Goal: Information Seeking & Learning: Learn about a topic

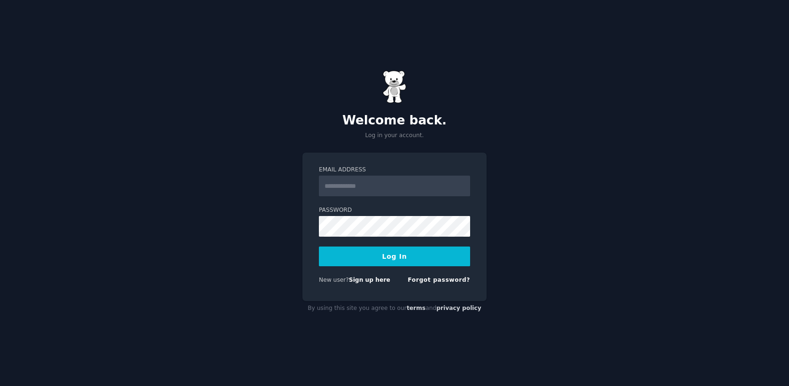
click at [334, 186] on input "Email Address" at bounding box center [394, 186] width 151 height 21
click at [382, 198] on form "Email Address Password Log In New user? Sign up here Forgot password?" at bounding box center [394, 227] width 151 height 122
click at [382, 186] on input "Email Address" at bounding box center [394, 186] width 151 height 21
click at [392, 159] on div "Email Address Password Log In New user? Sign up here Forgot password?" at bounding box center [395, 227] width 184 height 148
click at [391, 180] on input "Email Address" at bounding box center [394, 186] width 151 height 21
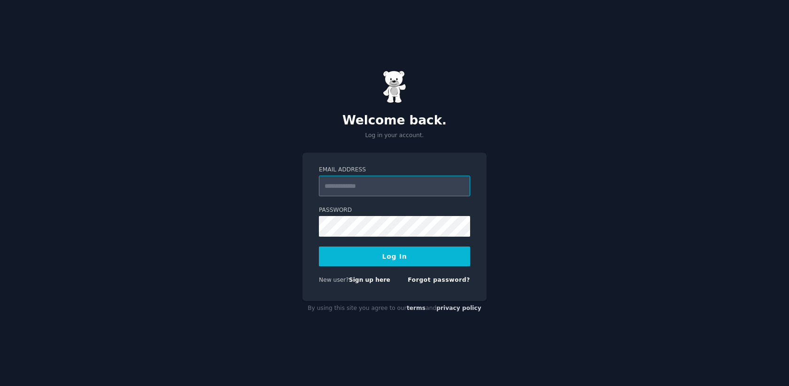
paste input "**********"
type input "**********"
click at [353, 251] on button "Log In" at bounding box center [394, 257] width 151 height 20
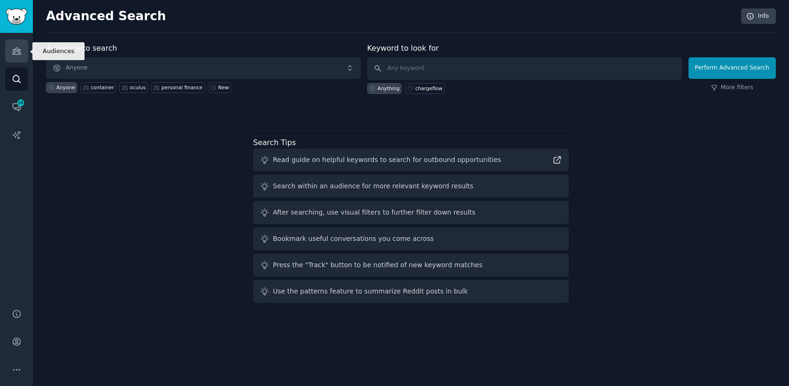
click at [25, 60] on link "Audiences" at bounding box center [16, 50] width 23 height 23
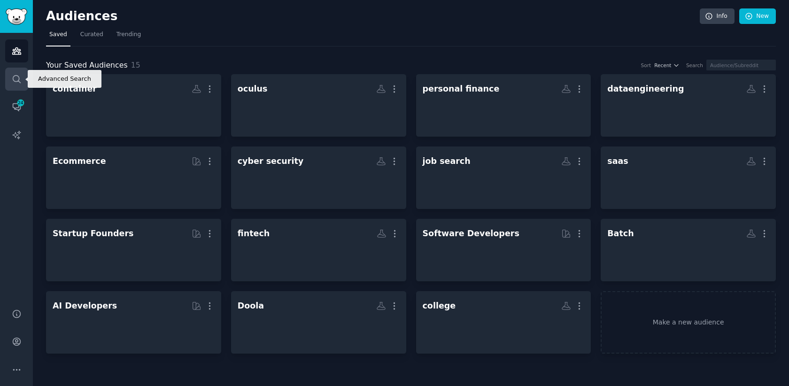
click at [17, 77] on icon "Sidebar" at bounding box center [17, 79] width 10 height 10
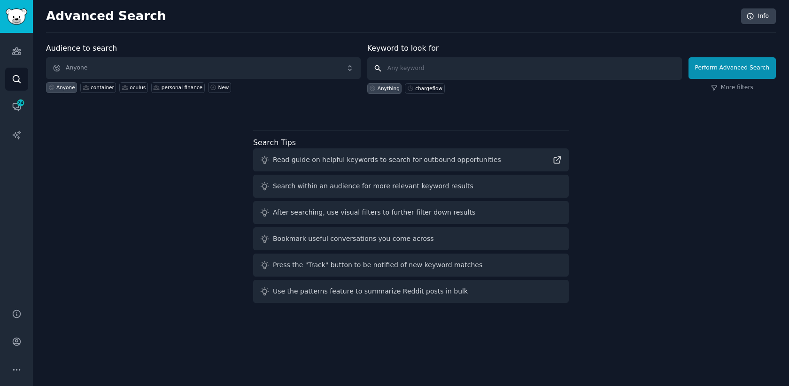
click at [418, 66] on input "text" at bounding box center [524, 68] width 315 height 23
click at [736, 85] on link "More filters" at bounding box center [732, 88] width 42 height 8
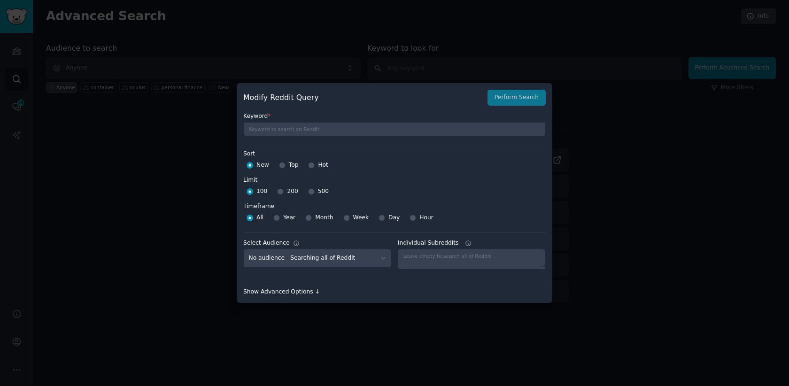
click at [309, 289] on div "Show Advanced Options ↓" at bounding box center [394, 292] width 303 height 8
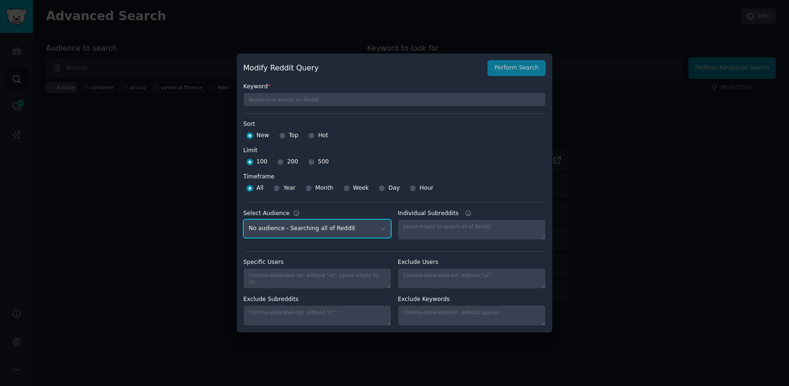
click at [346, 231] on select "No audience - Searching all of Reddit container - 11 Subreddits oculus - 10 Sub…" at bounding box center [317, 228] width 148 height 19
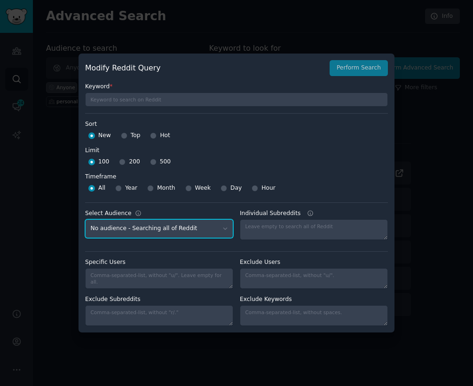
click at [201, 226] on select "No audience - Searching all of Reddit container - 11 Subreddits oculus - 10 Sub…" at bounding box center [159, 228] width 148 height 19
select select "e589638561"
click at [85, 219] on select "No audience - Searching all of Reddit container - 11 Subreddits oculus - 10 Sub…" at bounding box center [159, 228] width 148 height 19
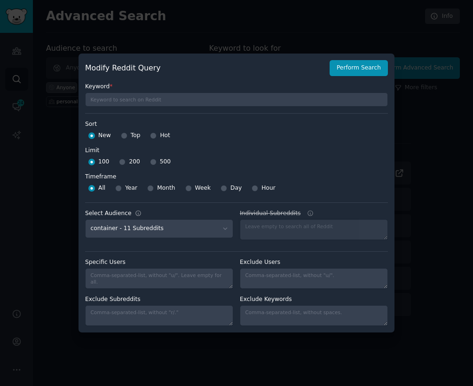
click at [284, 229] on div at bounding box center [314, 229] width 148 height 21
click at [207, 233] on select "No audience - Searching all of Reddit container - 11 Subreddits oculus - 10 Sub…" at bounding box center [159, 228] width 148 height 19
click at [85, 219] on select "No audience - Searching all of Reddit container - 11 Subreddits oculus - 10 Sub…" at bounding box center [159, 228] width 148 height 19
click at [309, 214] on icon at bounding box center [310, 213] width 7 height 7
click at [307, 210] on icon at bounding box center [310, 213] width 7 height 7
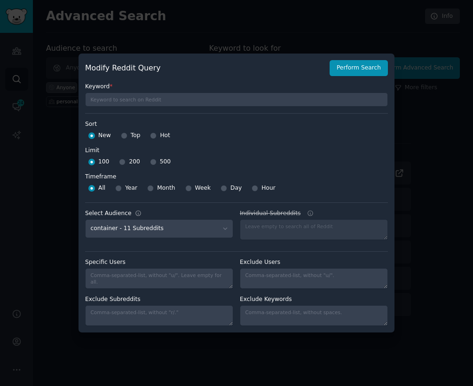
click at [307, 212] on icon at bounding box center [310, 213] width 7 height 7
click at [190, 277] on textarea "Specific Users" at bounding box center [159, 278] width 148 height 21
click at [217, 253] on div "Specific Users Exclude Users Exclude Subreddits Exclude Keywords" at bounding box center [236, 288] width 303 height 75
click at [217, 227] on select "No audience - Searching all of Reddit container - 11 Subreddits oculus - 10 Sub…" at bounding box center [159, 228] width 148 height 19
select select
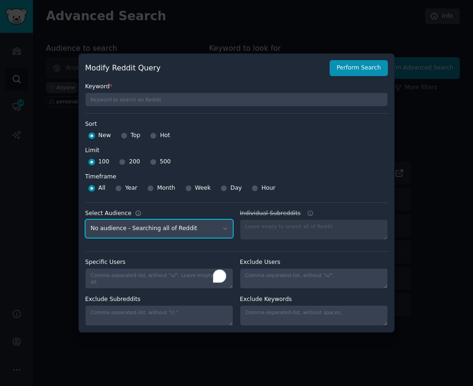
click at [85, 219] on select "No audience - Searching all of Reddit container - 11 Subreddits oculus - 10 Sub…" at bounding box center [159, 228] width 148 height 19
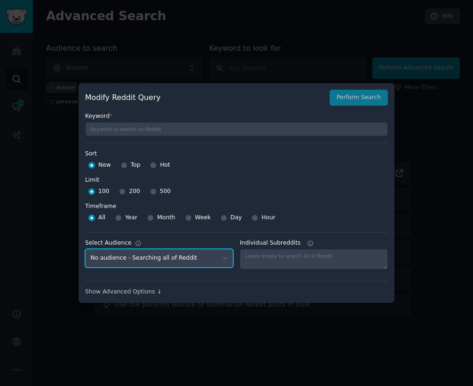
click at [170, 265] on select "No audience - Searching all of Reddit container - 11 Subreddits oculus - 10 Sub…" at bounding box center [159, 258] width 148 height 19
select select "3b90c24982"
click at [85, 249] on select "No audience - Searching all of Reddit container - 11 Subreddits oculus - 10 Sub…" at bounding box center [159, 258] width 148 height 19
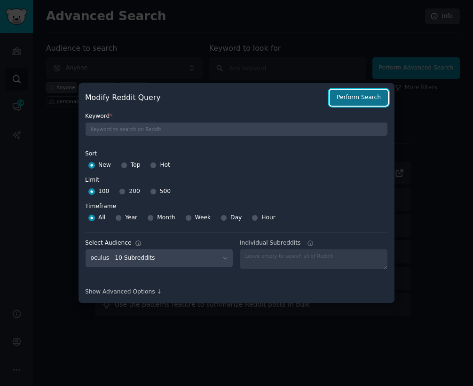
click at [359, 100] on button "Perform Search" at bounding box center [358, 98] width 58 height 16
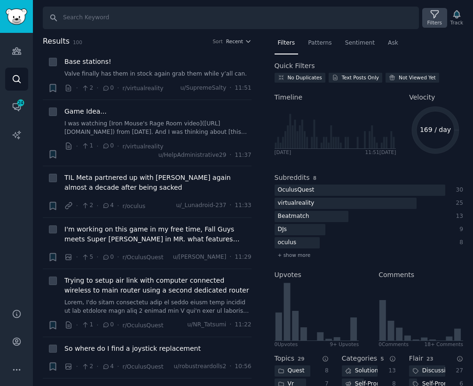
click at [435, 21] on div "Filters" at bounding box center [434, 22] width 15 height 7
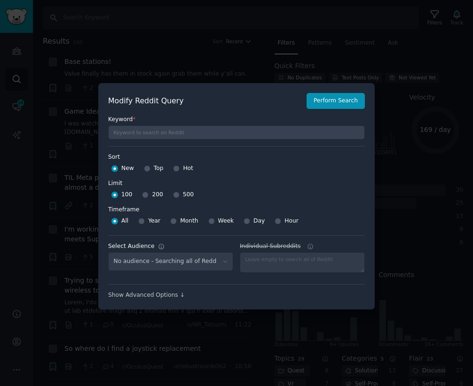
select select "3b90c24982"
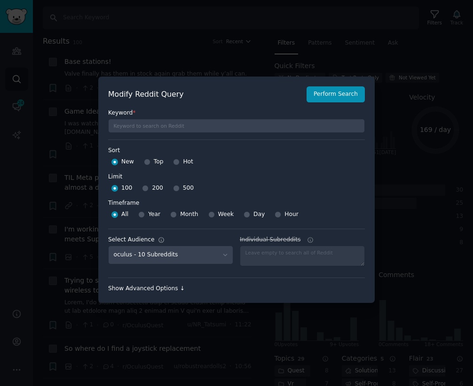
click at [168, 291] on div "Show Advanced Options ↓" at bounding box center [236, 289] width 257 height 8
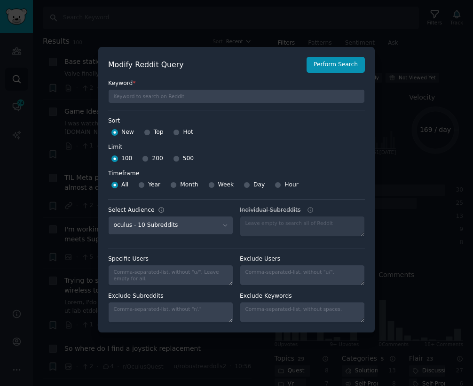
scroll to position [0, 0]
